Goal: Information Seeking & Learning: Check status

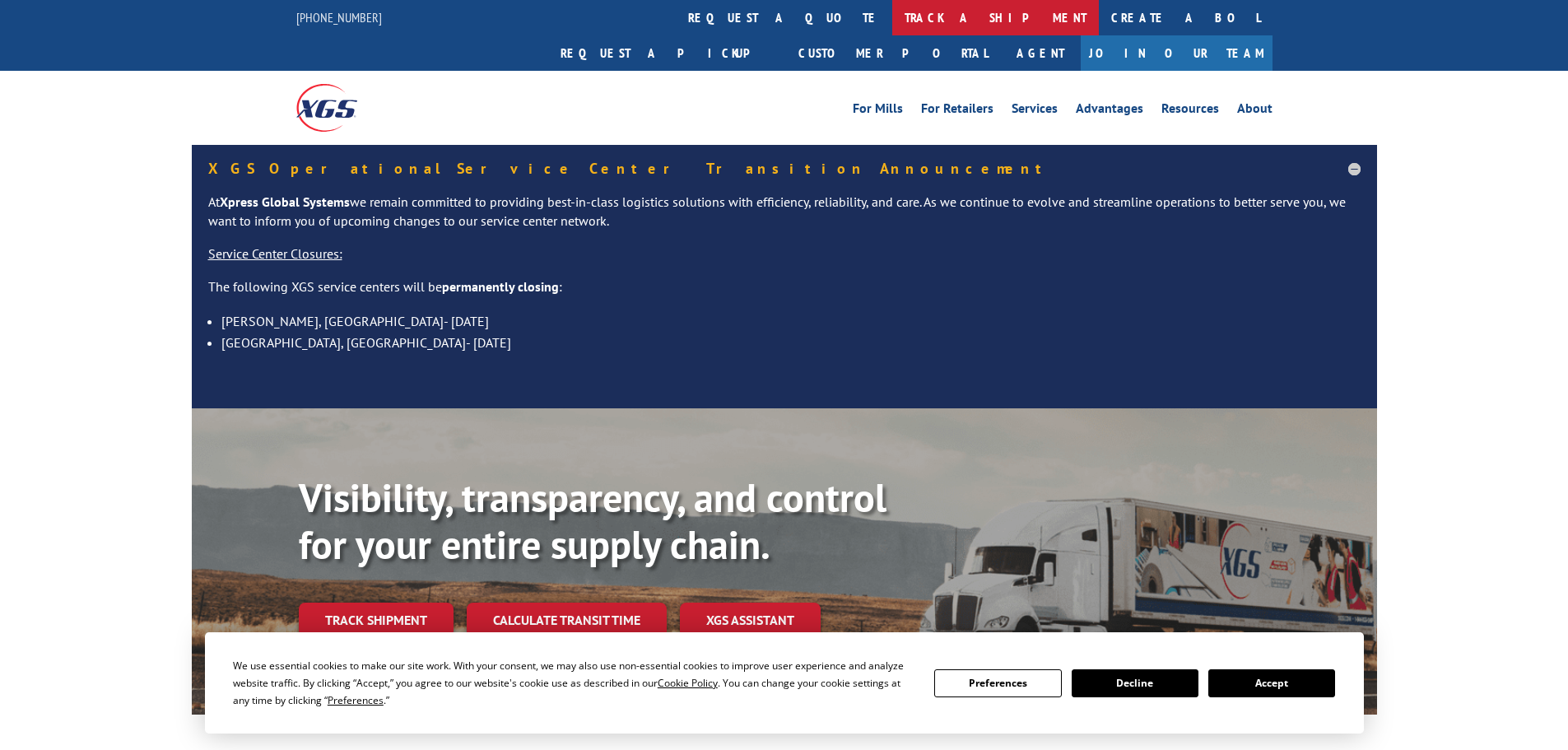
click at [893, 12] on link "track a shipment" at bounding box center [996, 17] width 207 height 36
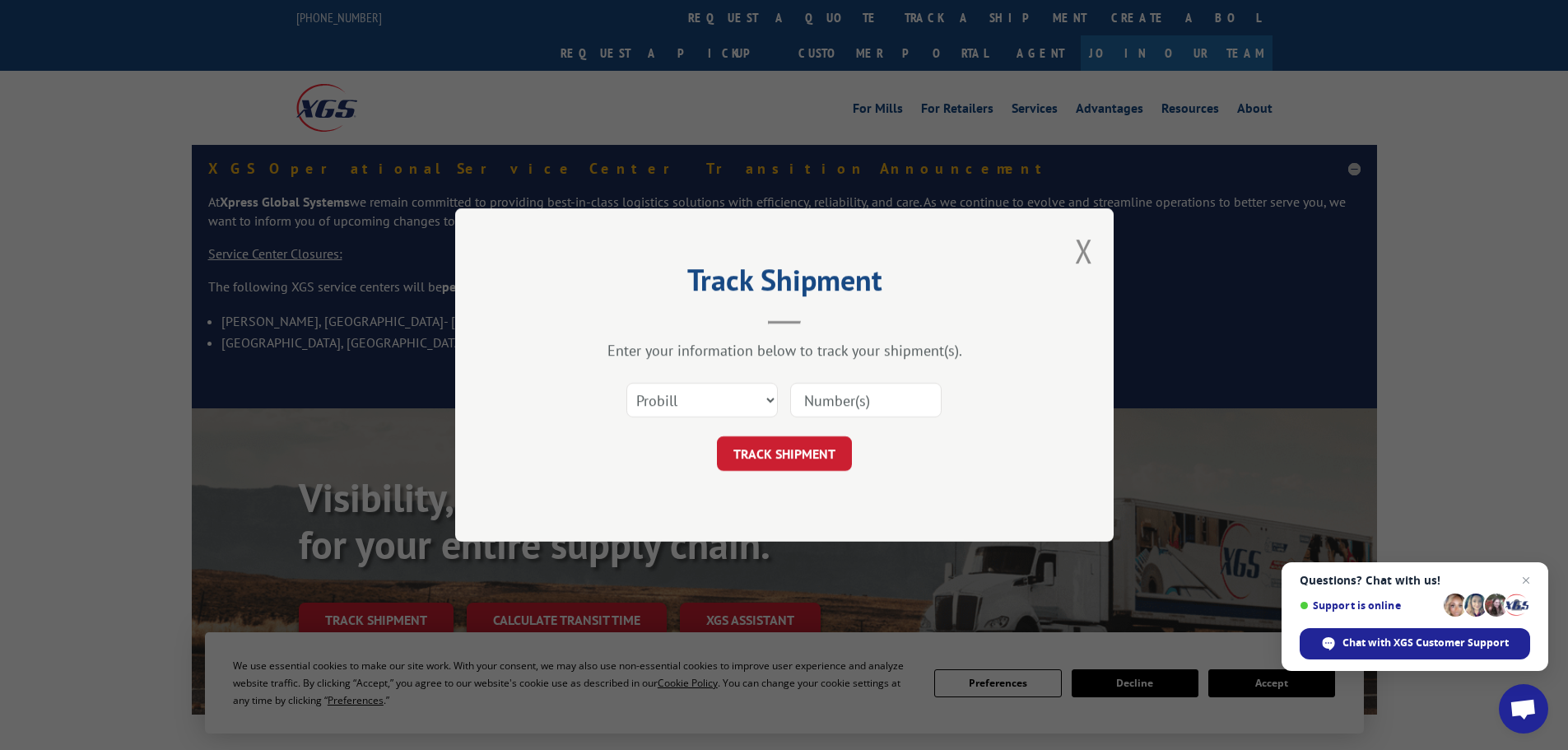
paste input "0408558435"
type input "0408558435"
click at [812, 452] on button "TRACK SHIPMENT" at bounding box center [784, 454] width 135 height 35
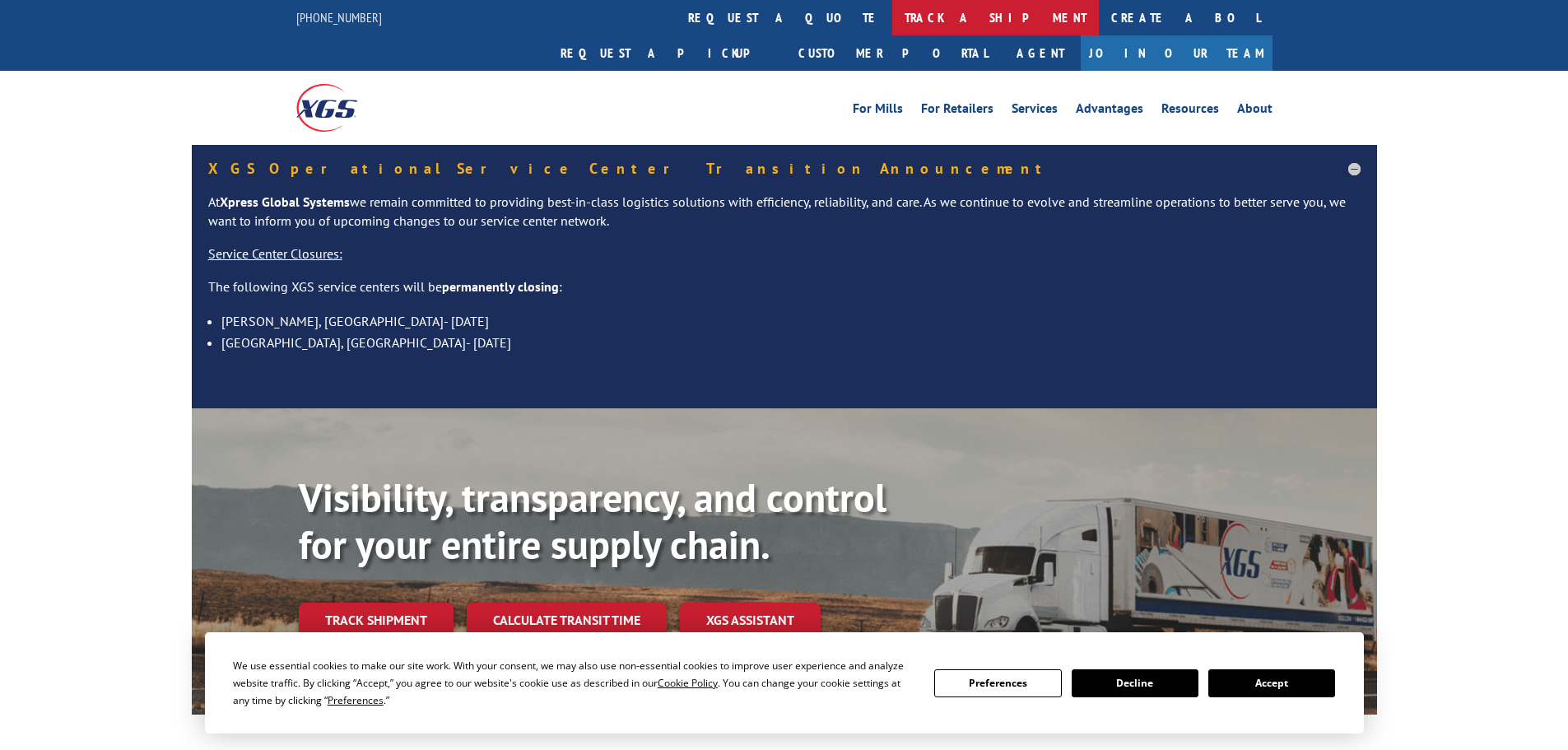
click at [893, 11] on link "track a shipment" at bounding box center [996, 17] width 207 height 36
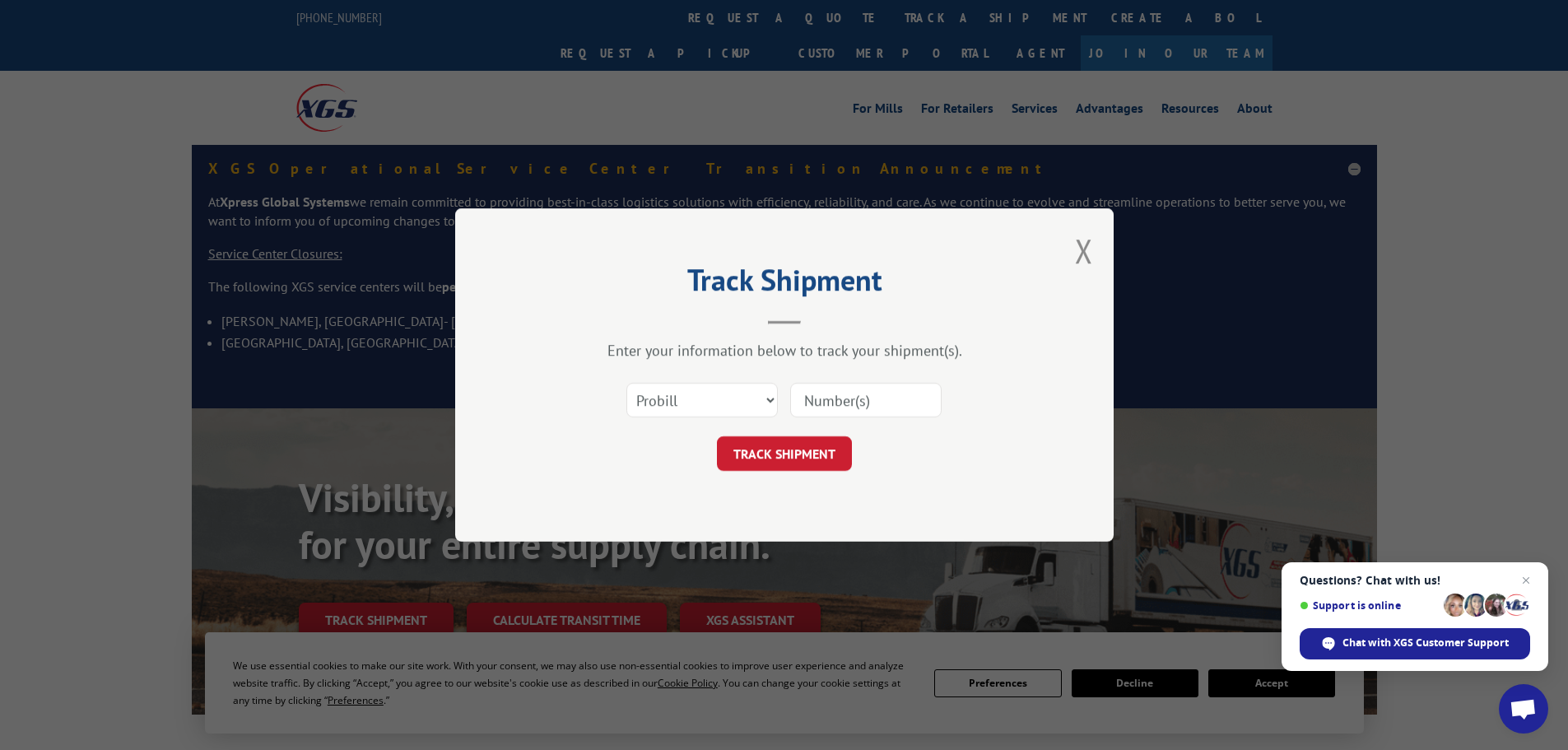
paste input "17228366"
type input "17228366"
click at [817, 460] on button "TRACK SHIPMENT" at bounding box center [784, 454] width 135 height 35
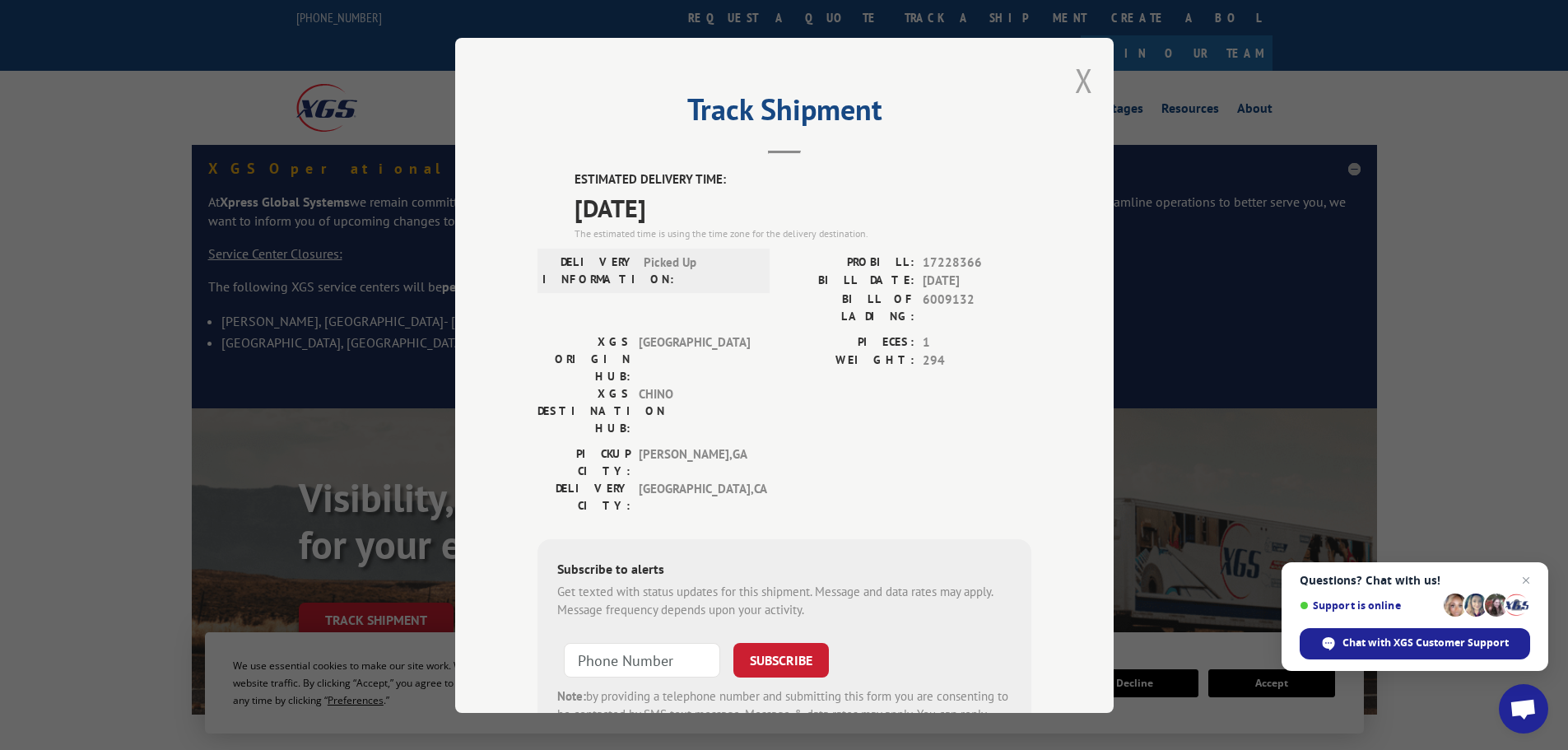
click at [1078, 82] on button "Close modal" at bounding box center [1084, 80] width 18 height 44
